Goal: Information Seeking & Learning: Learn about a topic

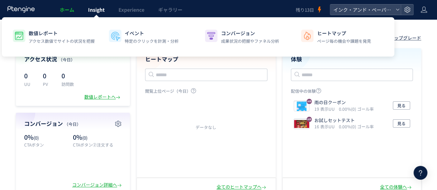
click at [94, 12] on span "Insight" at bounding box center [96, 9] width 17 height 7
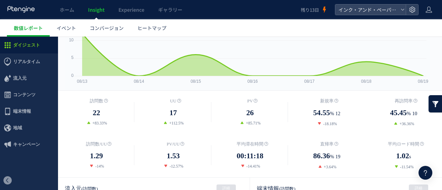
scroll to position [35, 0]
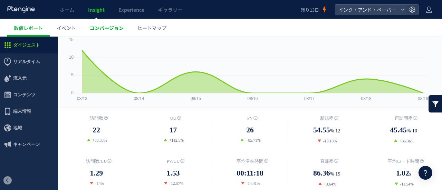
click at [110, 32] on link "コンバージョン" at bounding box center [107, 27] width 48 height 17
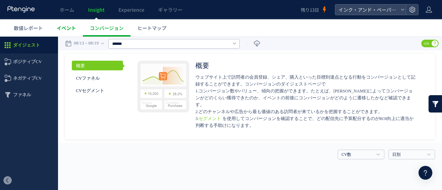
click at [70, 35] on link "イベント" at bounding box center [66, 27] width 33 height 17
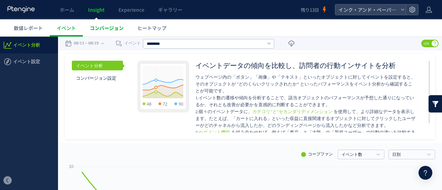
click at [113, 29] on span "コンバージョン" at bounding box center [107, 28] width 34 height 7
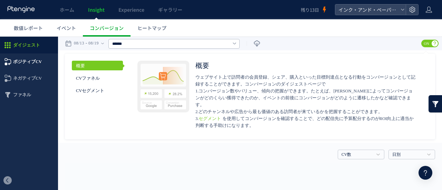
click at [16, 64] on span "ポジティブCV" at bounding box center [27, 62] width 29 height 17
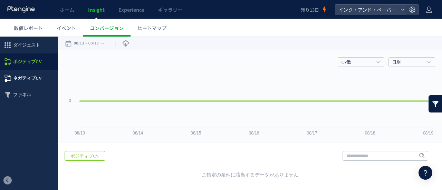
click at [29, 78] on span "ネガティブCV" at bounding box center [27, 78] width 29 height 17
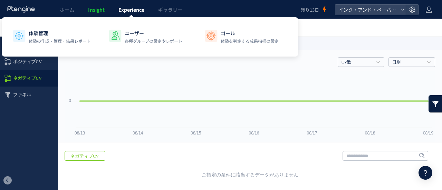
click at [143, 11] on span "Experience" at bounding box center [132, 9] width 26 height 7
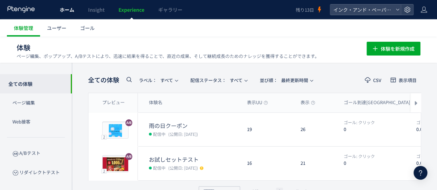
click at [74, 9] on link "ホーム" at bounding box center [67, 9] width 28 height 19
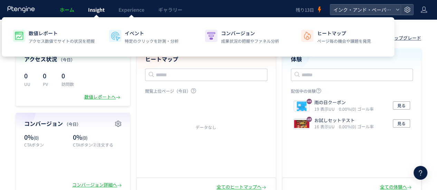
click at [91, 15] on link "Insight" at bounding box center [96, 9] width 30 height 19
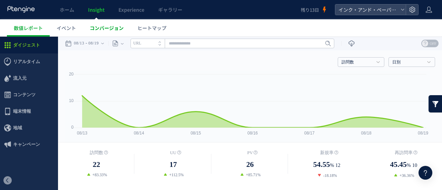
click at [118, 30] on span "コンバージョン" at bounding box center [107, 28] width 34 height 7
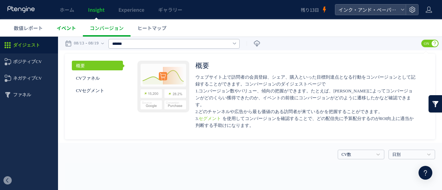
click at [74, 29] on span "イベント" at bounding box center [66, 28] width 19 height 7
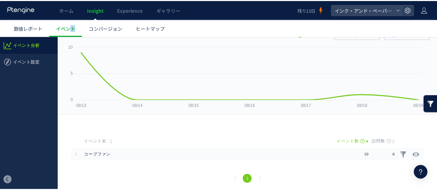
scroll to position [122, 0]
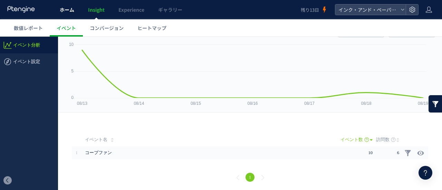
click at [65, 9] on span "ホーム" at bounding box center [67, 9] width 15 height 7
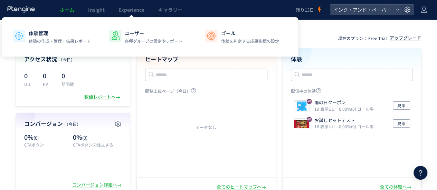
click at [132, 16] on div at bounding box center [131, 17] width 3 height 3
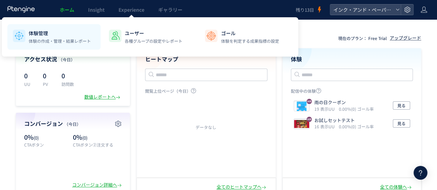
click at [32, 42] on p "体験の作成・管理・結果レポート" at bounding box center [60, 41] width 62 height 6
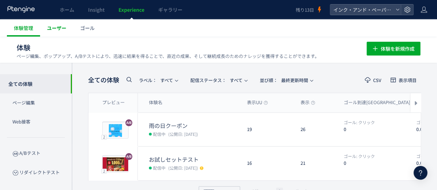
click at [65, 34] on link "ユーザー" at bounding box center [56, 27] width 33 height 17
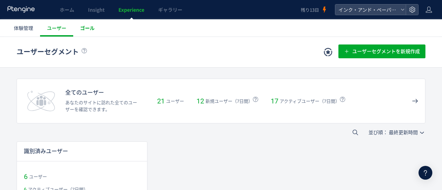
click at [93, 30] on span "ゴール" at bounding box center [87, 28] width 15 height 7
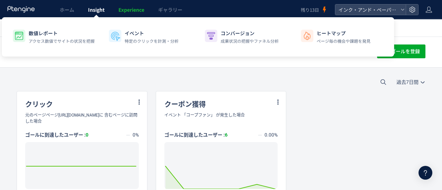
click at [101, 11] on span "Insight" at bounding box center [96, 9] width 17 height 7
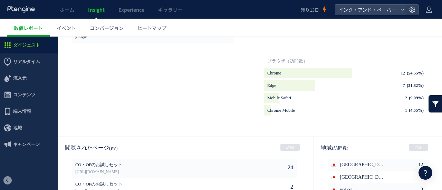
scroll to position [424, 0]
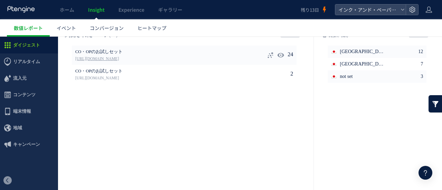
drag, startPoint x: 69, startPoint y: 58, endPoint x: 157, endPoint y: 57, distance: 87.4
click at [157, 57] on div "閲覧されたページ (PV) 詳細 24 CO・OPのお試しセット [URL][DOMAIN_NAME] 2 CO・OPのお試しセット" at bounding box center [186, 104] width 256 height 160
click at [88, 140] on div "24 CO・OPのお試しセット [URL][DOMAIN_NAME] 2 CO・OPのお試しセット [URL][DOMAIN_NAME]" at bounding box center [187, 115] width 230 height 138
drag, startPoint x: 72, startPoint y: 58, endPoint x: 162, endPoint y: 58, distance: 90.2
click at [161, 58] on div "閲覧されたページ (PV) 詳細 24 CO・OPのお試しセット [URL][DOMAIN_NAME] 2 CO・OPのお試しセット" at bounding box center [186, 104] width 256 height 160
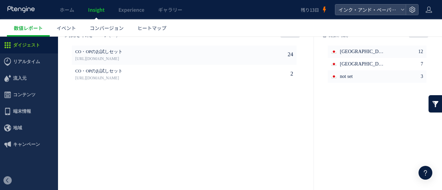
copy li "24 CO・OPのお試しセット [URL][DOMAIN_NAME]"
